Goal: Task Accomplishment & Management: Manage account settings

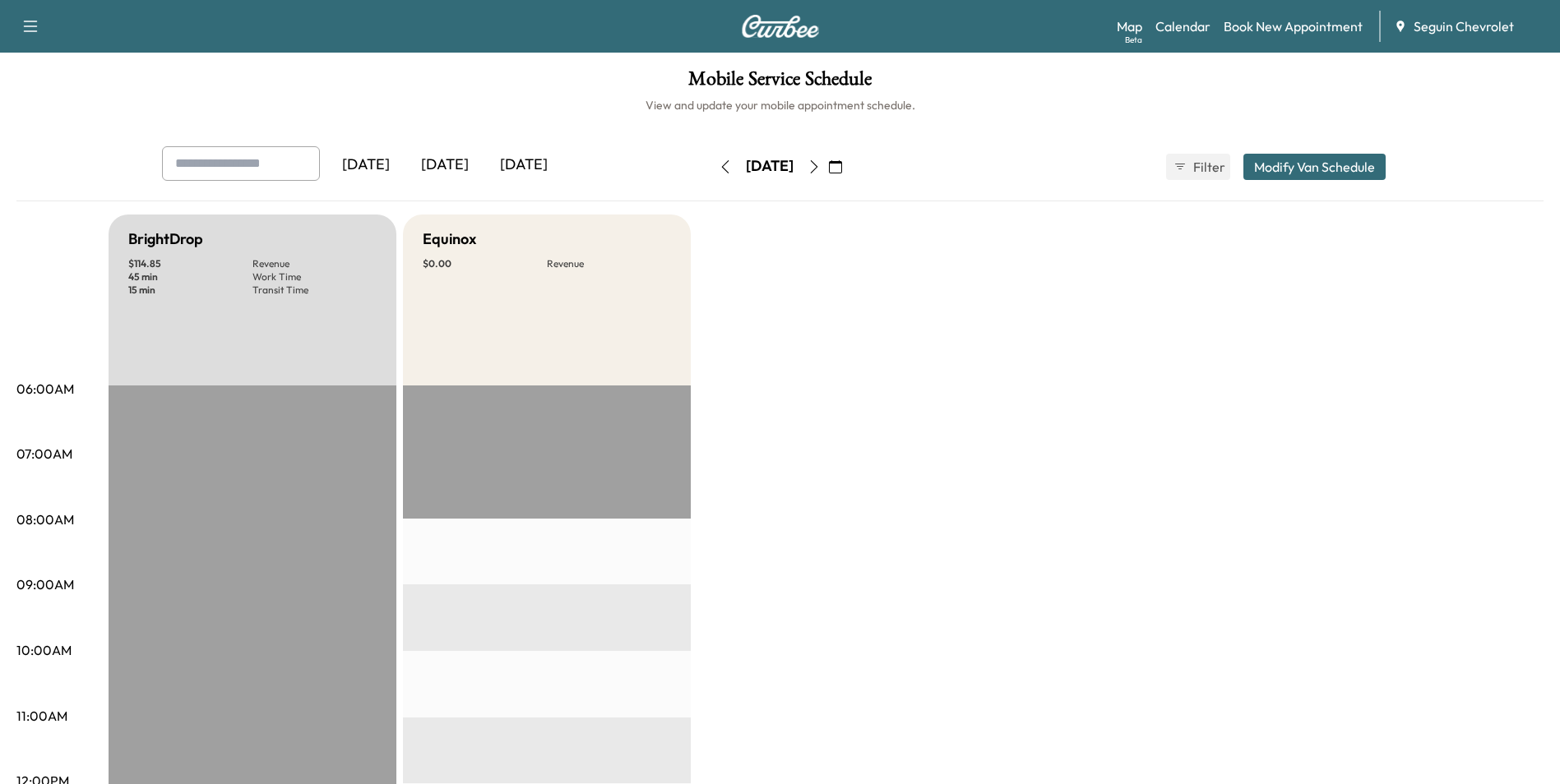
click at [821, 166] on icon "button" at bounding box center [814, 167] width 14 height 14
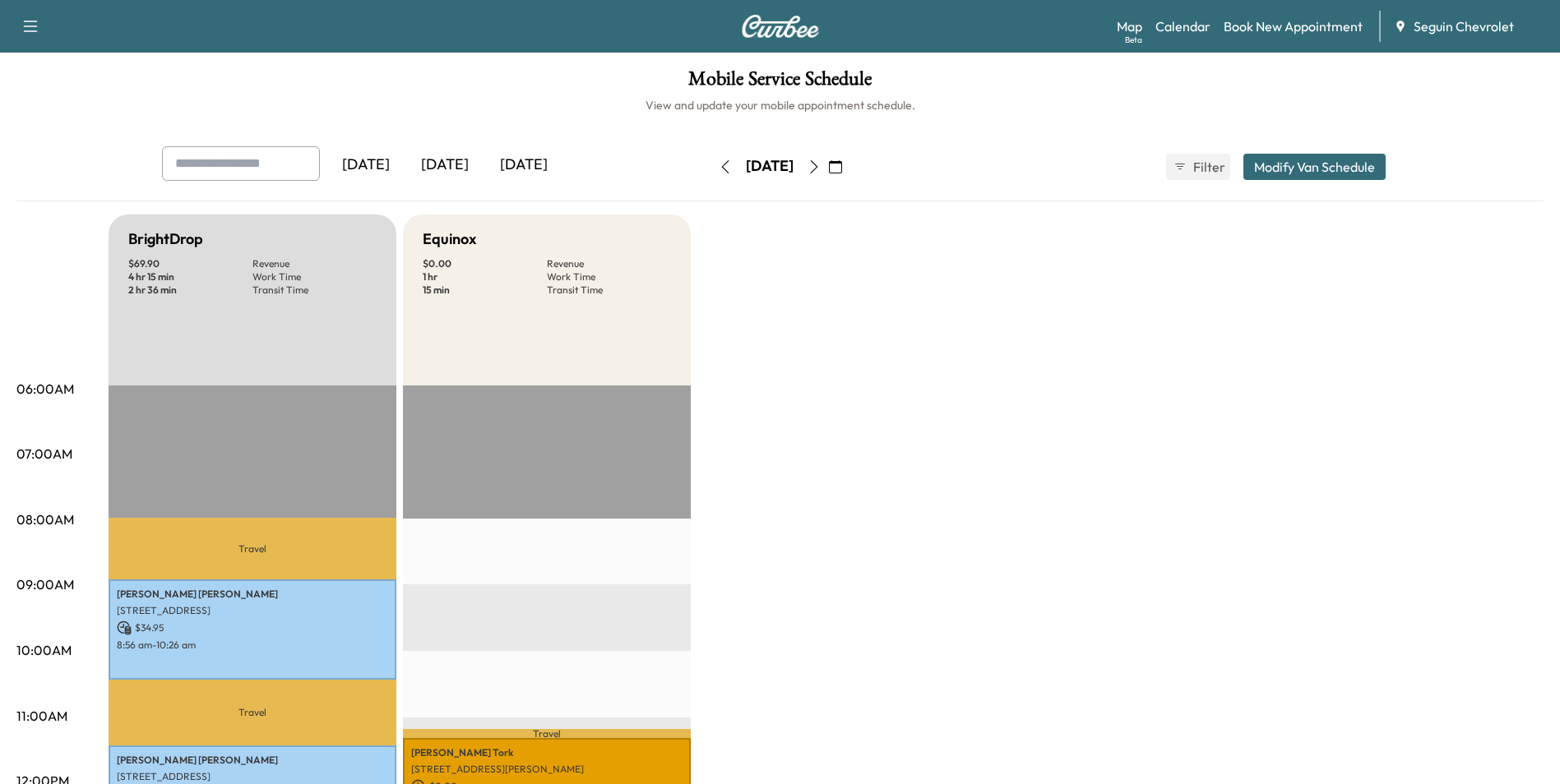
click at [821, 166] on icon "button" at bounding box center [814, 167] width 14 height 14
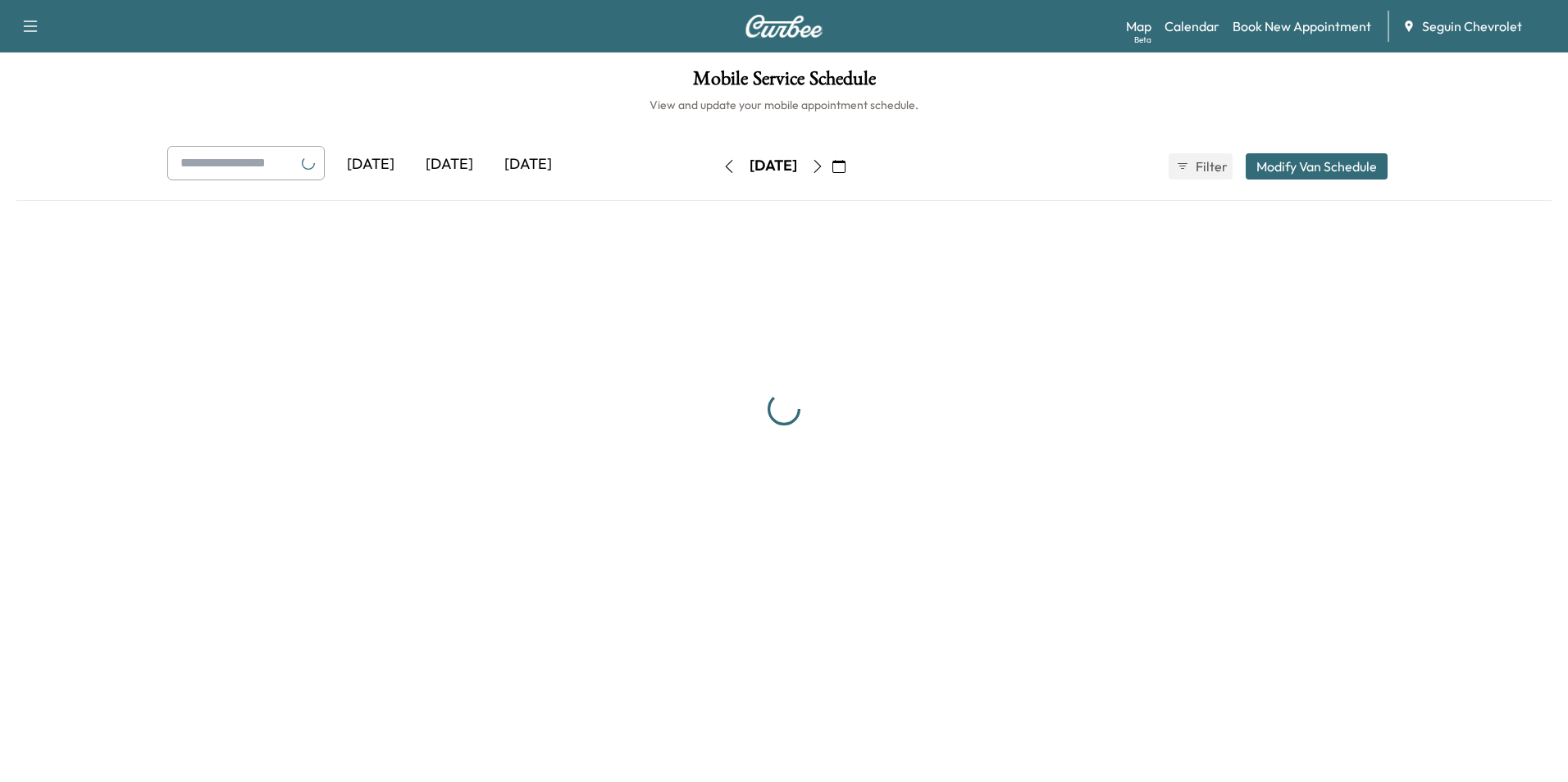
click at [832, 165] on div "[DATE]" at bounding box center [773, 166] width 116 height 26
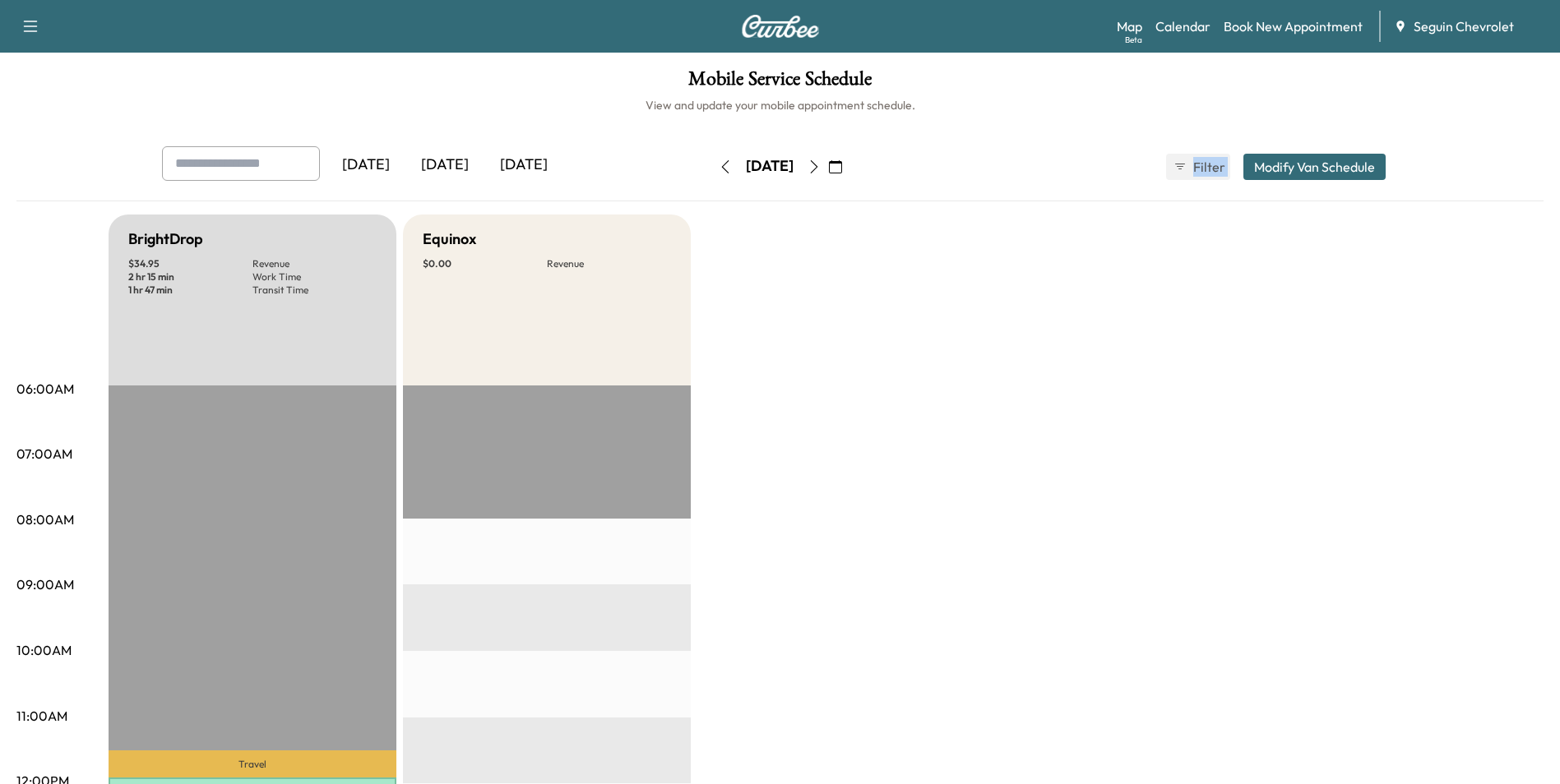
click at [828, 166] on div "[DATE]" at bounding box center [770, 166] width 117 height 26
drag, startPoint x: 848, startPoint y: 166, endPoint x: 880, endPoint y: 170, distance: 32.2
click at [842, 170] on icon "button" at bounding box center [836, 167] width 14 height 14
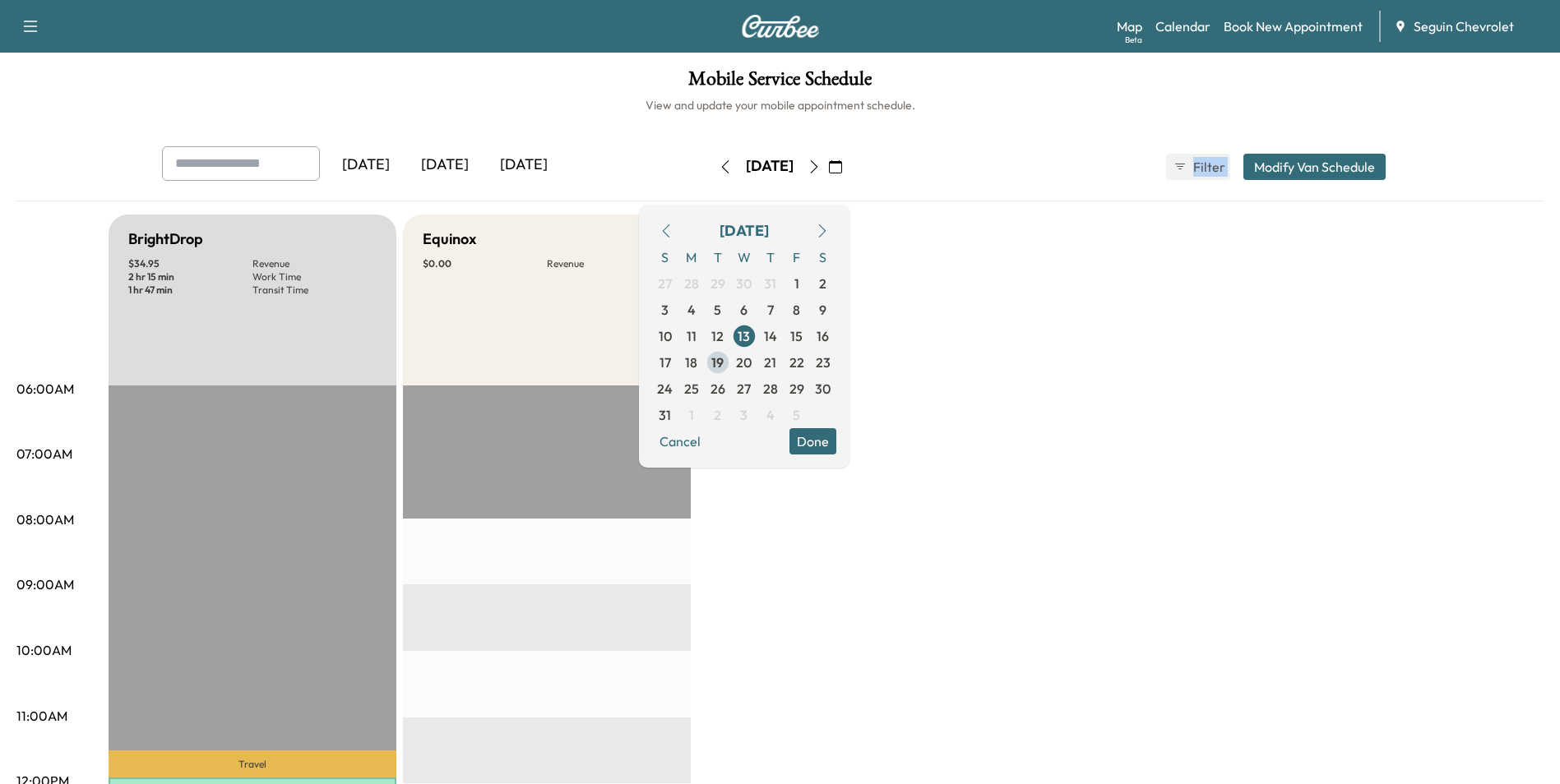
click at [731, 360] on span "19" at bounding box center [717, 362] width 26 height 26
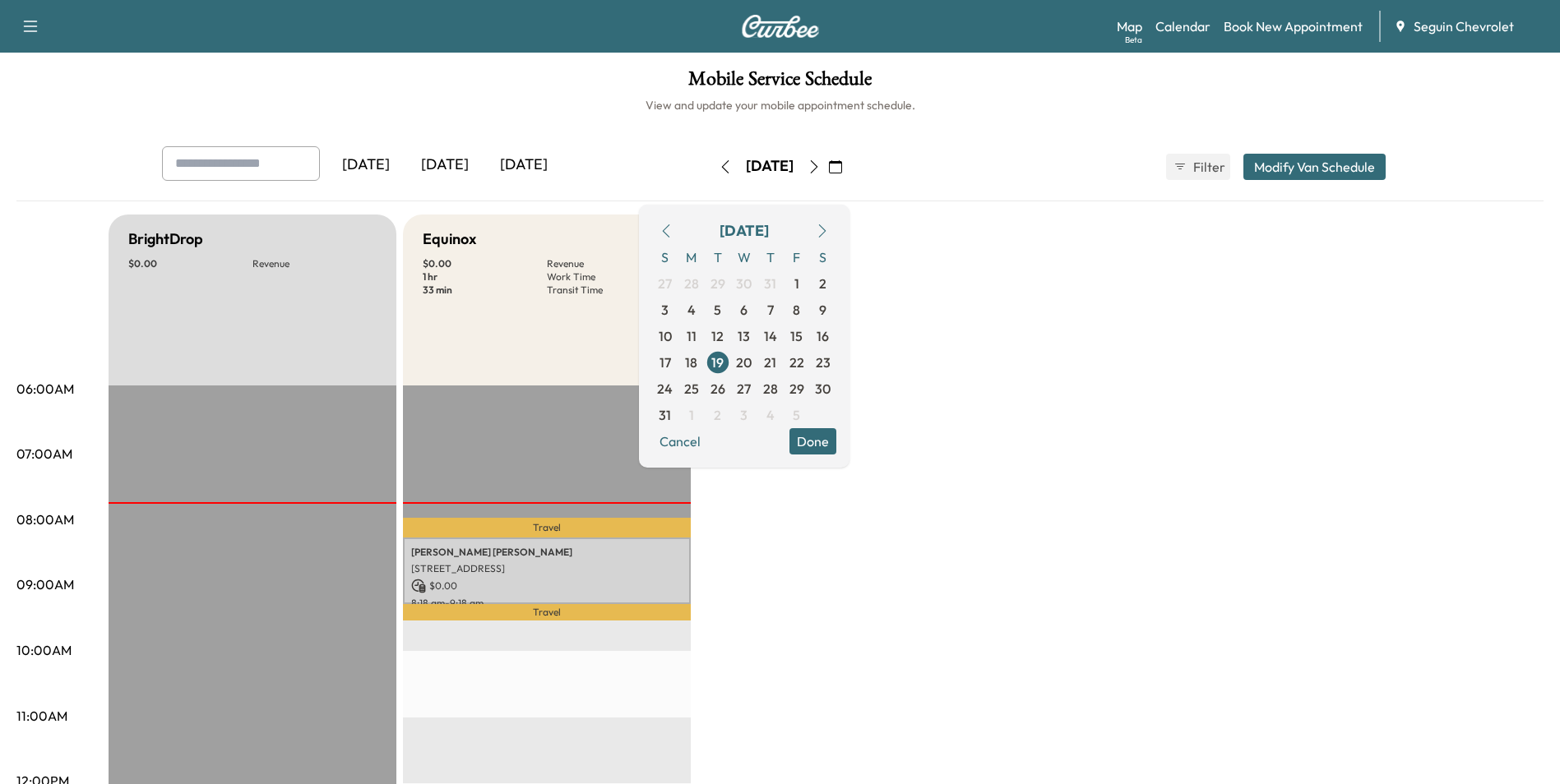
click at [1296, 168] on button "Modify Van Schedule" at bounding box center [1314, 166] width 142 height 26
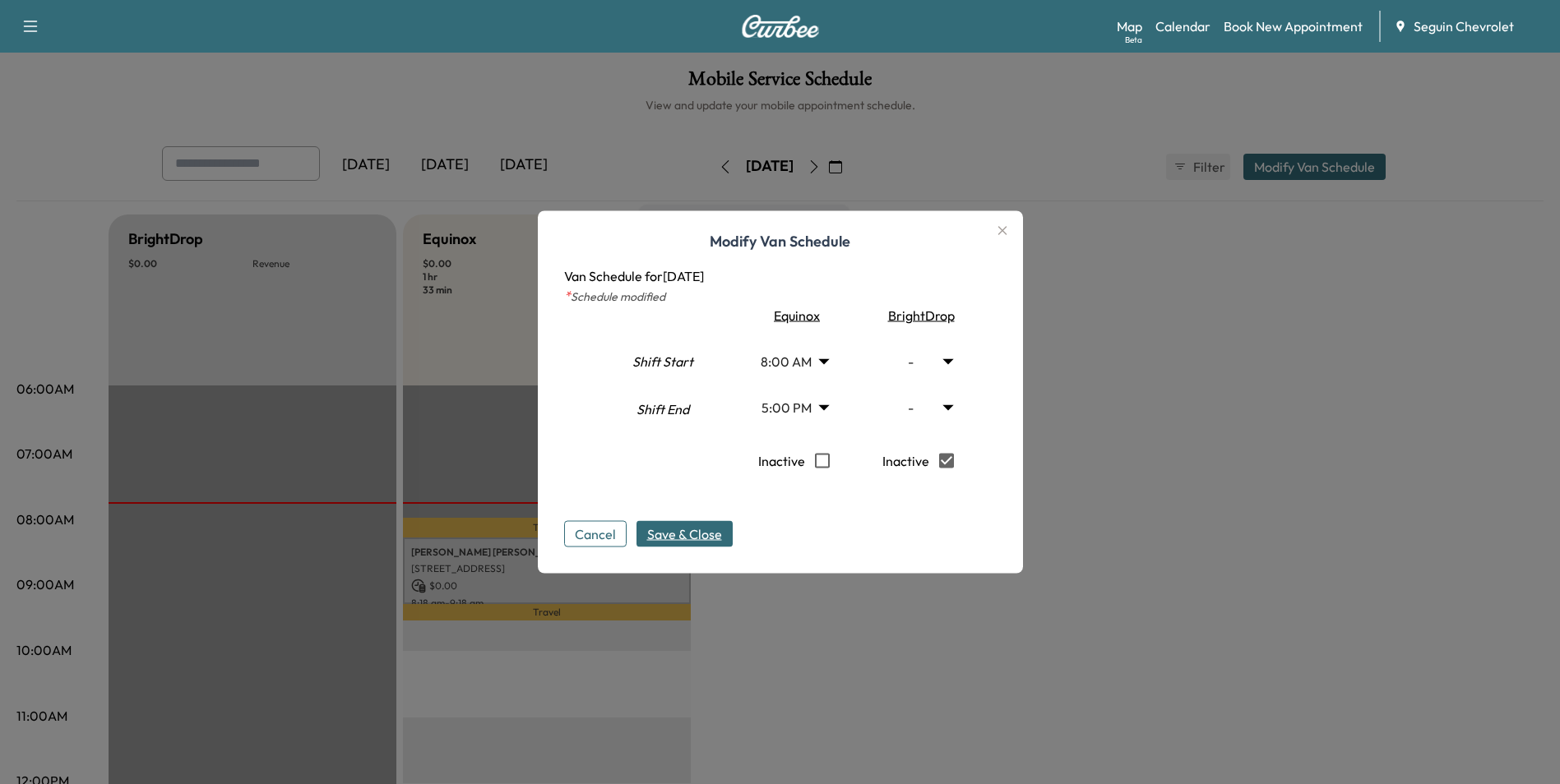
click at [698, 529] on span "Save & Close" at bounding box center [685, 534] width 75 height 19
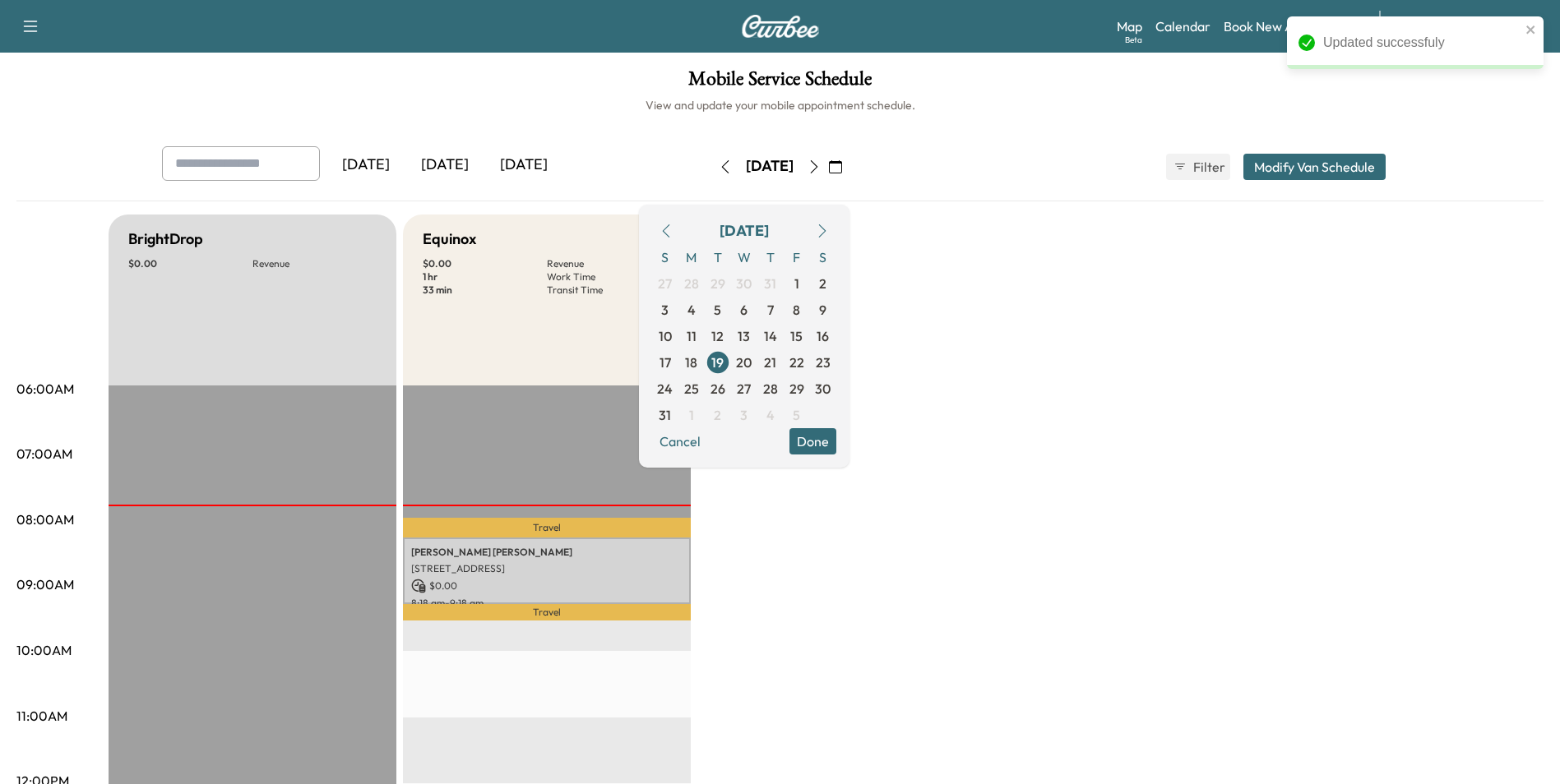
click at [836, 440] on button "Done" at bounding box center [812, 441] width 46 height 26
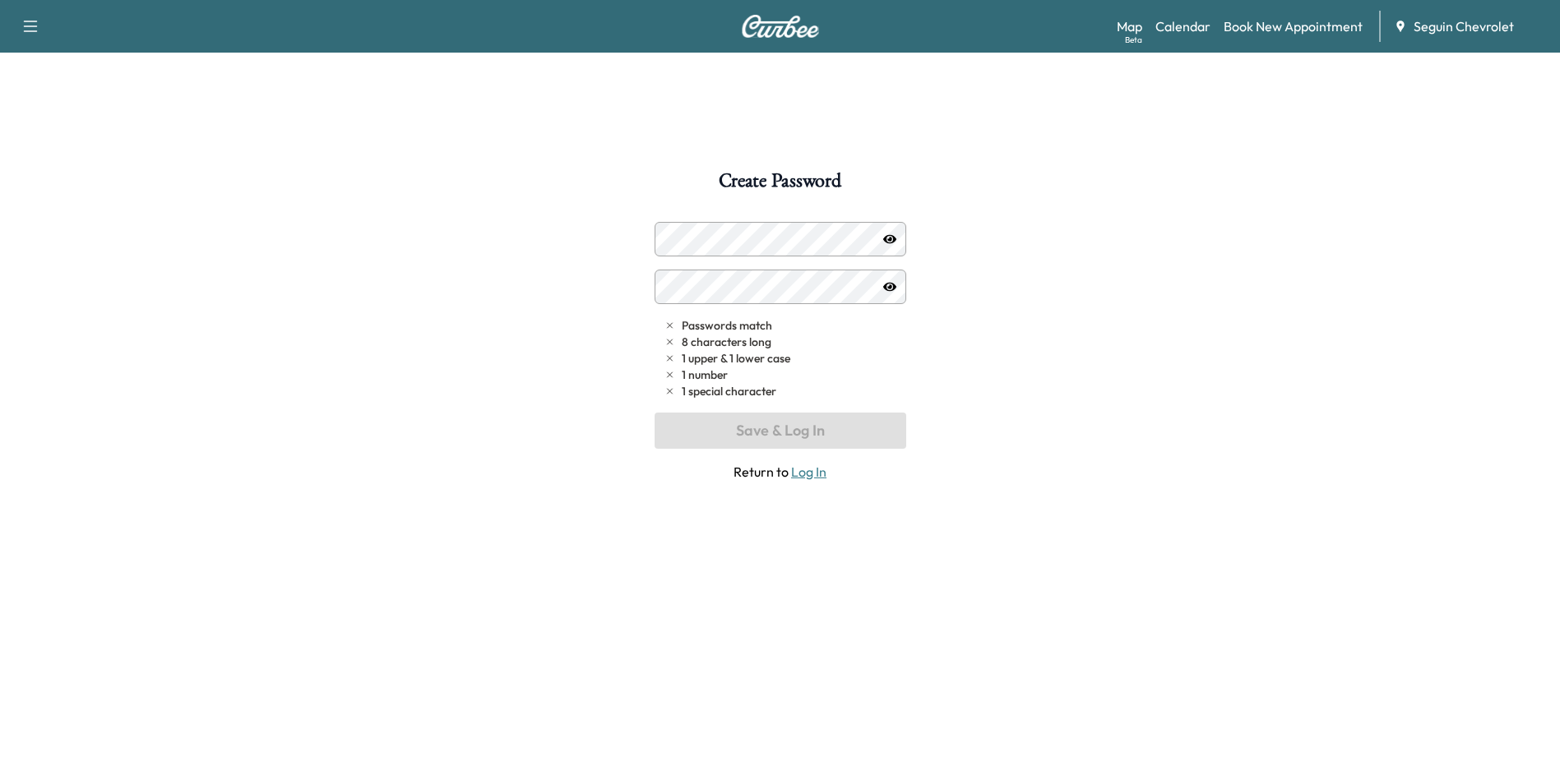
click at [890, 239] on icon "button" at bounding box center [890, 238] width 14 height 9
click at [890, 239] on icon "button" at bounding box center [890, 238] width 14 height 11
click at [766, 257] on div "Passwords match 8 characters long 1 upper & 1 lower case 1 number 1 special cha…" at bounding box center [780, 351] width 252 height 259
click at [983, 378] on div "Create Password Passwords match 8 characters long 1 upper & 1 lower case 1 numb…" at bounding box center [780, 563] width 1560 height 784
click at [625, 234] on div "Create Password Passwords match 8 characters long 1 upper & 1 lower case 1 numb…" at bounding box center [780, 563] width 1560 height 784
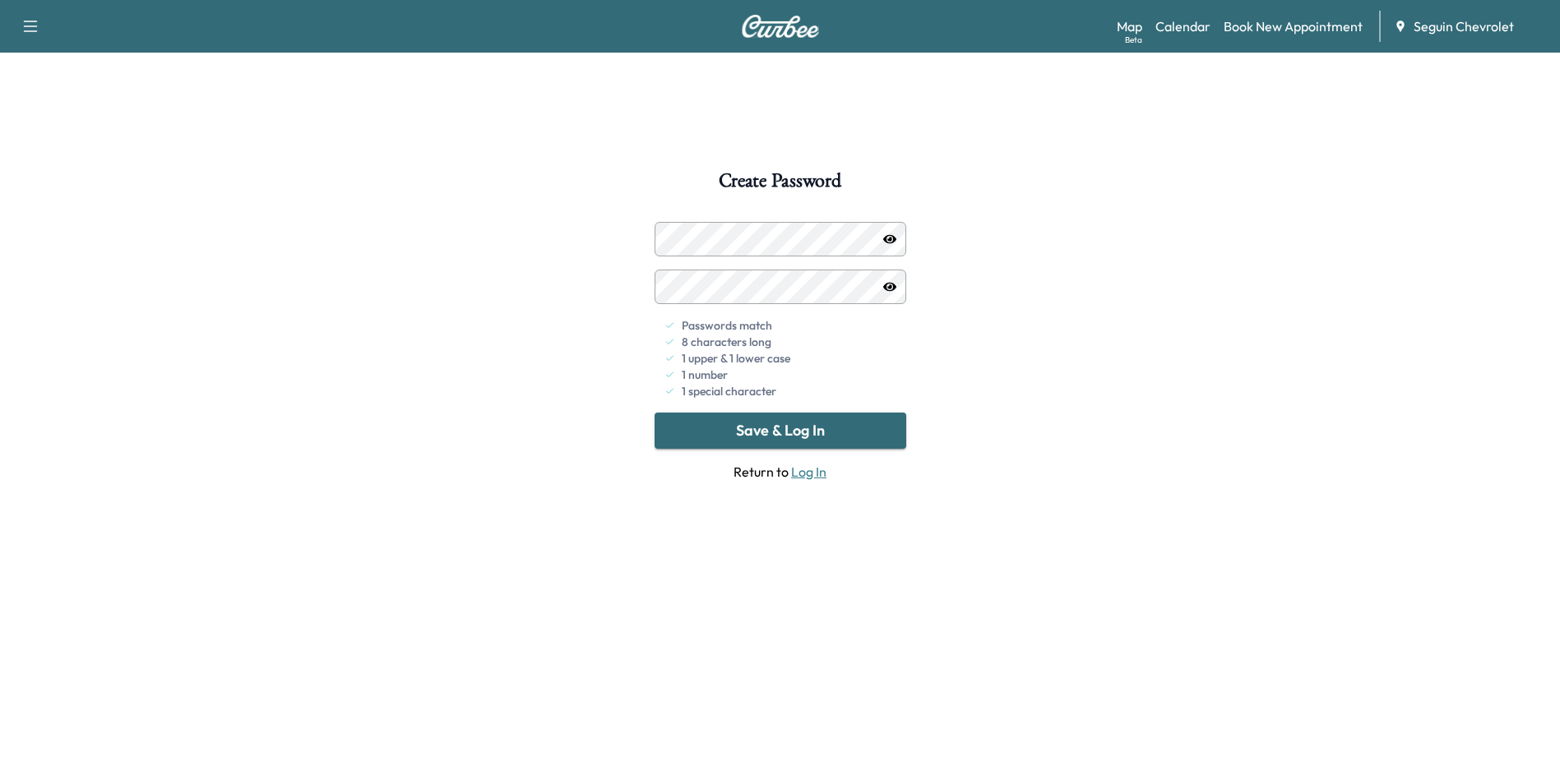
click at [812, 429] on button "Save & Log In" at bounding box center [780, 430] width 252 height 36
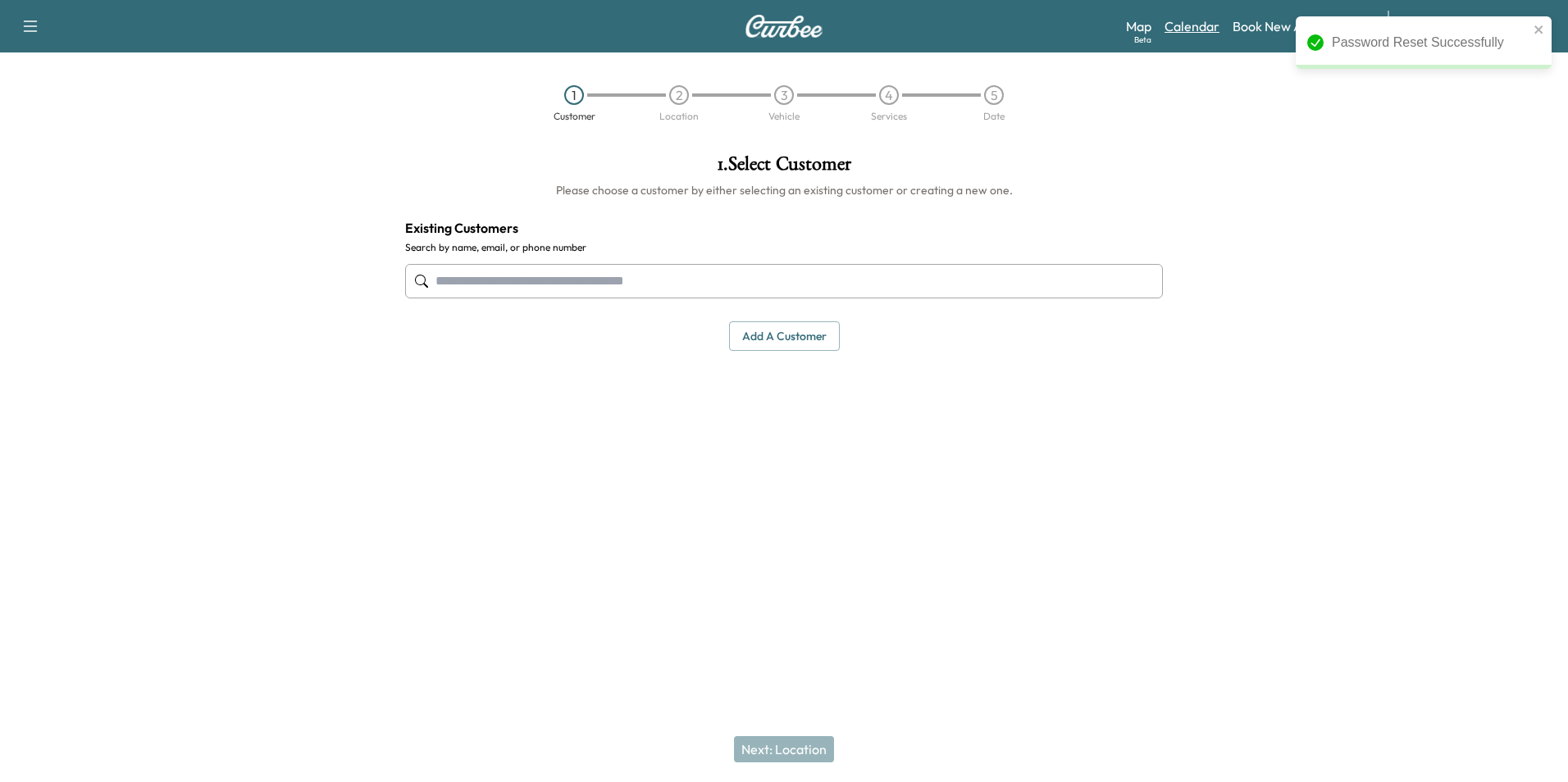
click at [1176, 19] on link "Calendar" at bounding box center [1192, 25] width 55 height 19
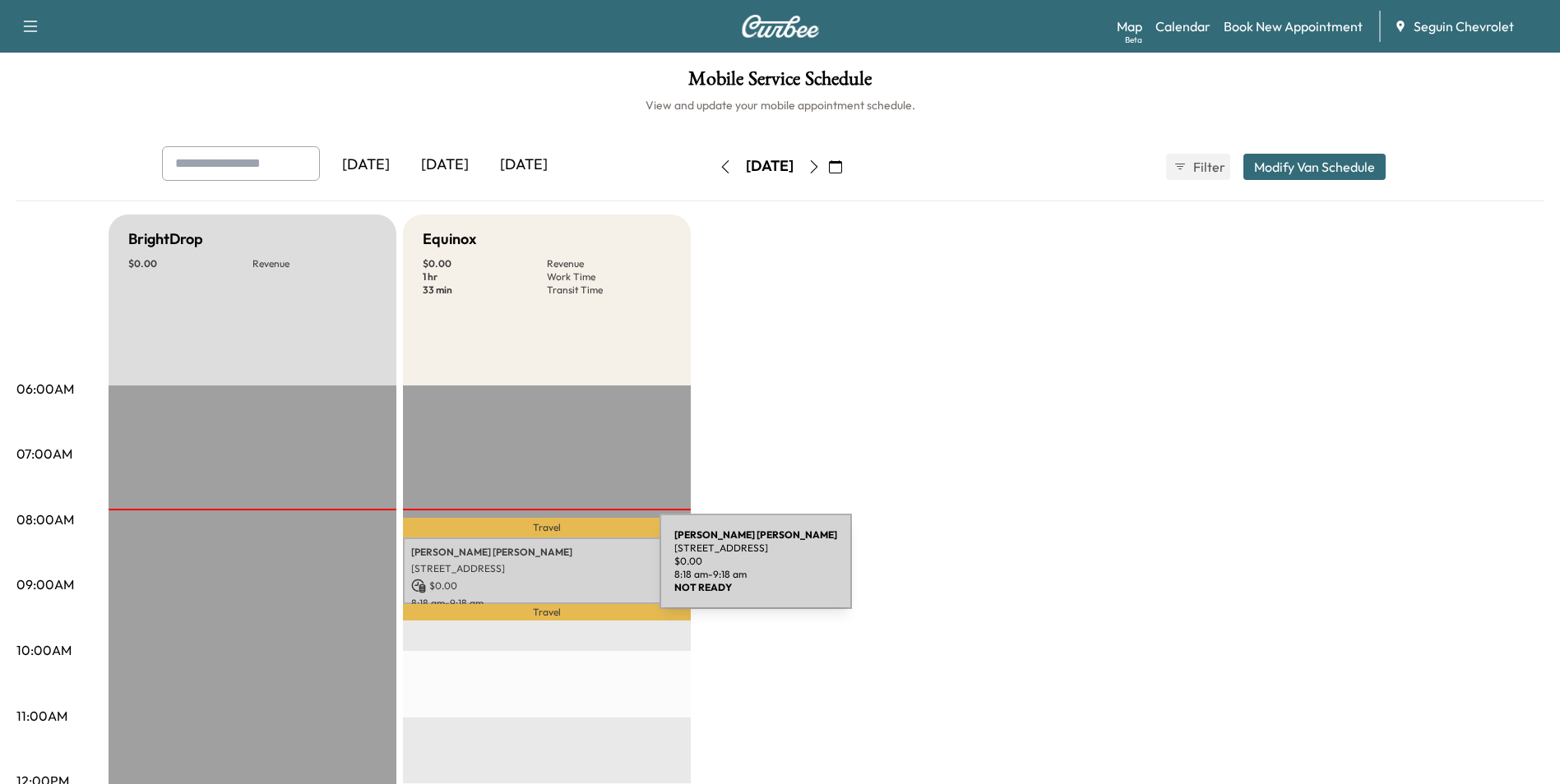
click at [536, 571] on p "[STREET_ADDRESS]" at bounding box center [546, 569] width 271 height 14
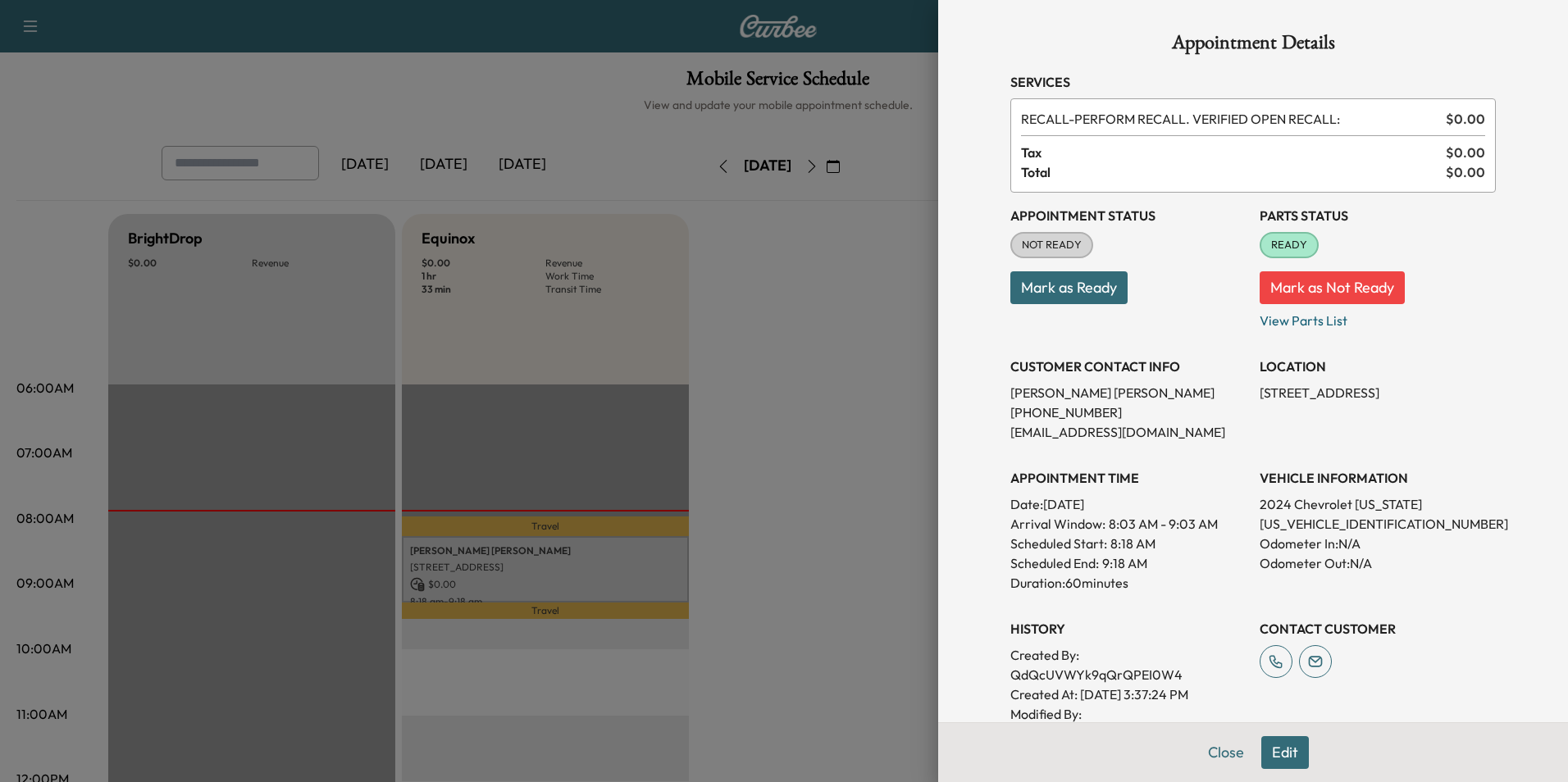
click at [1086, 289] on button "Mark as Ready" at bounding box center [1069, 287] width 117 height 33
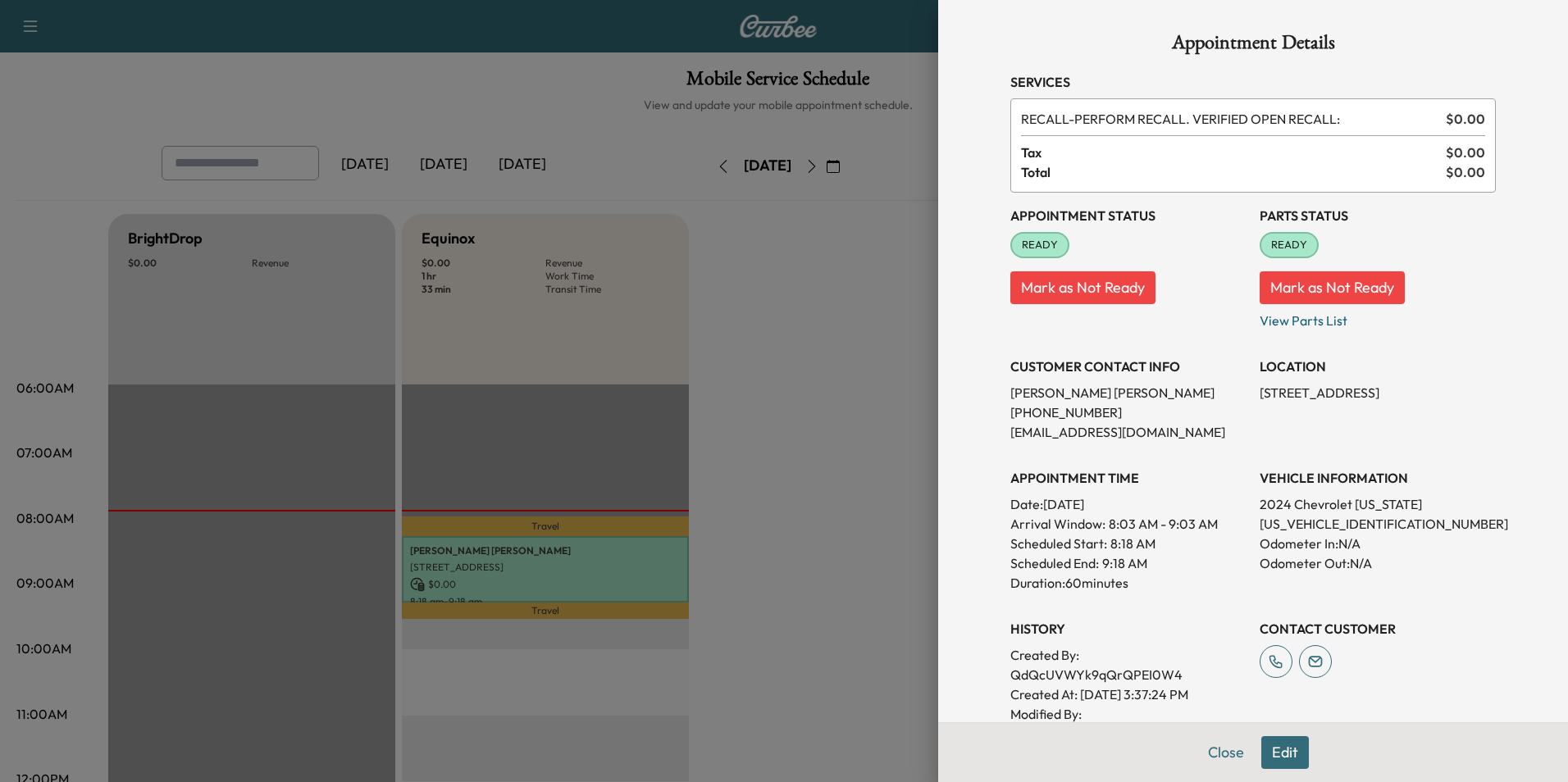
click at [905, 319] on div at bounding box center [784, 391] width 1568 height 782
